Goal: Information Seeking & Learning: Learn about a topic

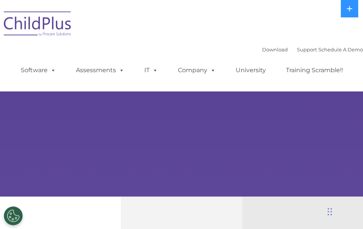
select select "MEDIUM"
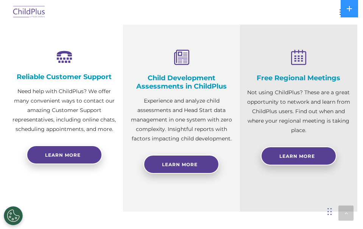
scroll to position [265, 0]
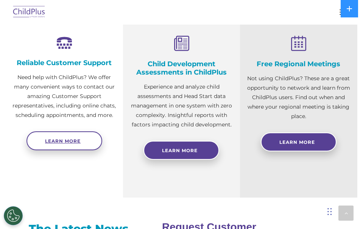
click at [74, 144] on span "Learn more" at bounding box center [63, 141] width 36 height 6
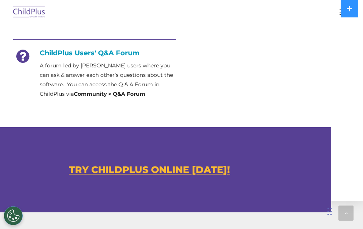
scroll to position [426, 0]
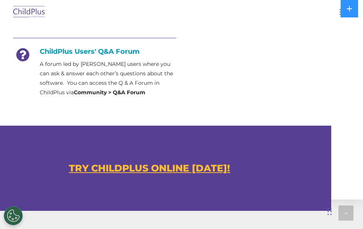
click at [295, 10] on div "Download Support | Schedule A Demo  MENU MENU Software ChildPlus: The original…" at bounding box center [182, 12] width 348 height 18
click at [189, 183] on div "TRY CHILDPLUS ONLINE [DATE]!" at bounding box center [149, 168] width 363 height 85
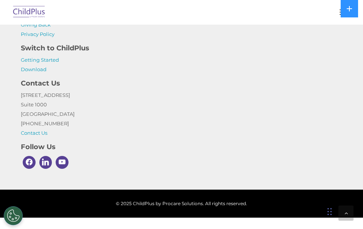
scroll to position [752, 0]
click at [296, 12] on div "Download Support | Schedule A Demo  MENU MENU Software ChildPlus: The original…" at bounding box center [182, 12] width 348 height 18
